Goal: Transaction & Acquisition: Book appointment/travel/reservation

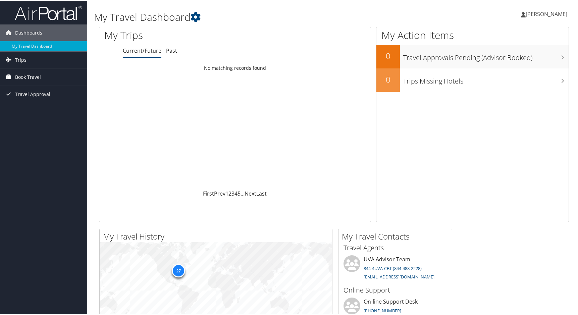
click at [30, 77] on span "Book Travel" at bounding box center [28, 76] width 26 height 17
click at [40, 111] on link "Book/Manage Online Trips" at bounding box center [43, 110] width 87 height 10
click at [22, 60] on span "Trips" at bounding box center [20, 59] width 11 height 17
click at [44, 72] on link "Current/Future Trips" at bounding box center [43, 73] width 87 height 10
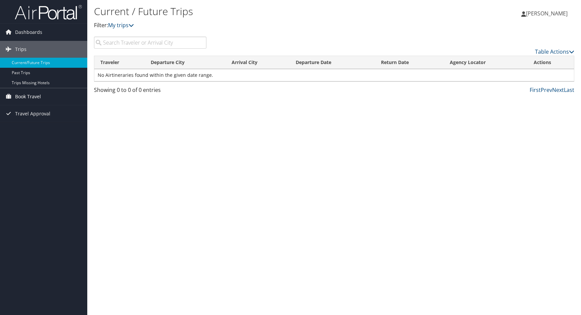
click at [34, 97] on span "Book Travel" at bounding box center [28, 96] width 26 height 17
click at [57, 129] on link "Book/Manage Online Trips" at bounding box center [43, 130] width 87 height 10
click at [547, 11] on span "[PERSON_NAME]" at bounding box center [547, 13] width 42 height 7
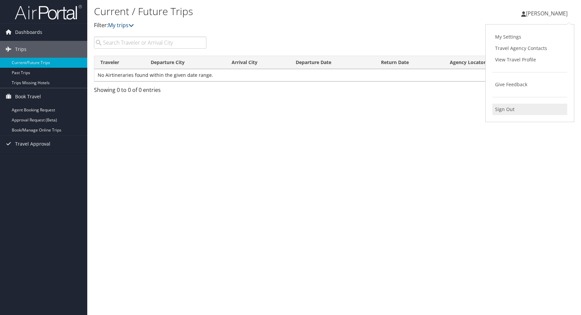
click at [500, 112] on link "Sign Out" at bounding box center [529, 109] width 75 height 11
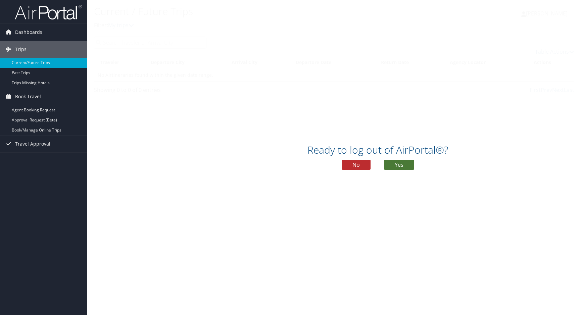
click at [406, 162] on button "Yes" at bounding box center [399, 165] width 30 height 10
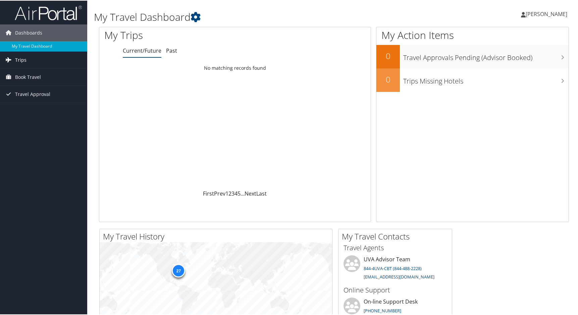
click at [11, 58] on icon at bounding box center [8, 59] width 10 height 10
click at [24, 74] on link "Current/Future Trips" at bounding box center [43, 73] width 87 height 10
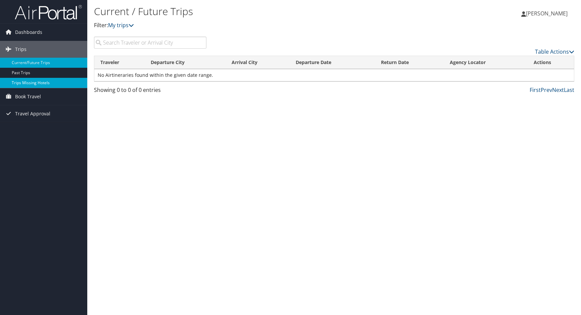
click at [29, 85] on link "Trips Missing Hotels" at bounding box center [43, 83] width 87 height 10
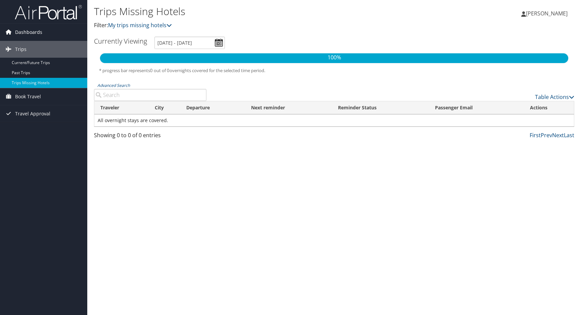
click at [10, 29] on icon at bounding box center [8, 32] width 10 height 10
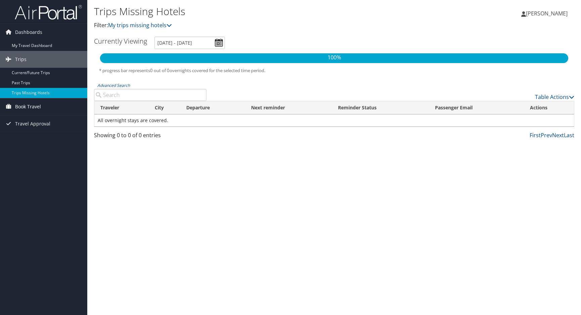
click at [17, 108] on span "Book Travel" at bounding box center [28, 106] width 26 height 17
click at [42, 142] on link "Book/Manage Online Trips" at bounding box center [43, 140] width 87 height 10
click at [35, 141] on link "Book/Manage Online Trips" at bounding box center [43, 140] width 87 height 10
click at [551, 18] on link "[PERSON_NAME]" at bounding box center [547, 13] width 53 height 20
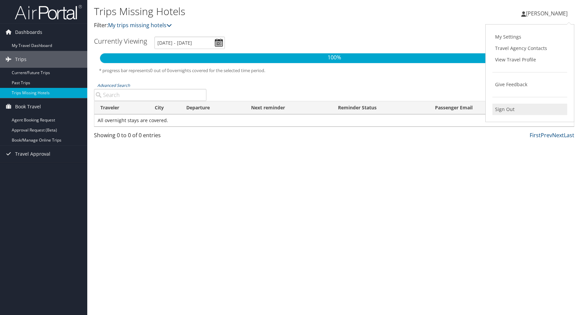
click at [500, 112] on link "Sign Out" at bounding box center [529, 109] width 75 height 11
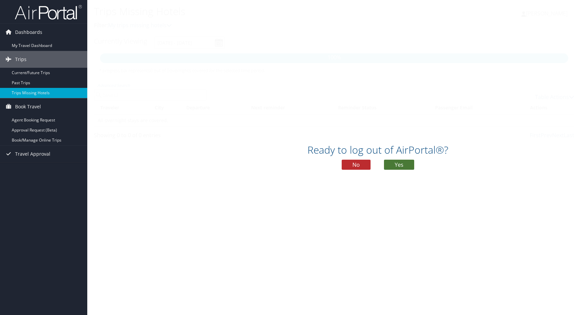
click at [401, 165] on button "Yes" at bounding box center [399, 165] width 30 height 10
